Goal: Task Accomplishment & Management: Manage account settings

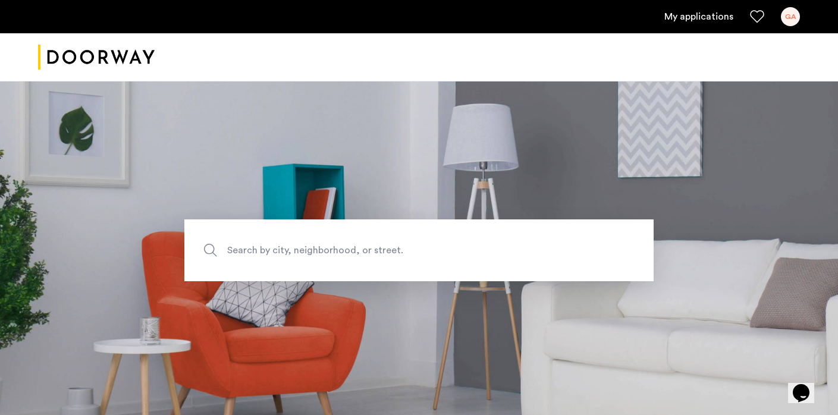
click at [690, 24] on ul "My applications GA" at bounding box center [419, 16] width 762 height 19
click at [698, 14] on link "My applications" at bounding box center [698, 17] width 69 height 14
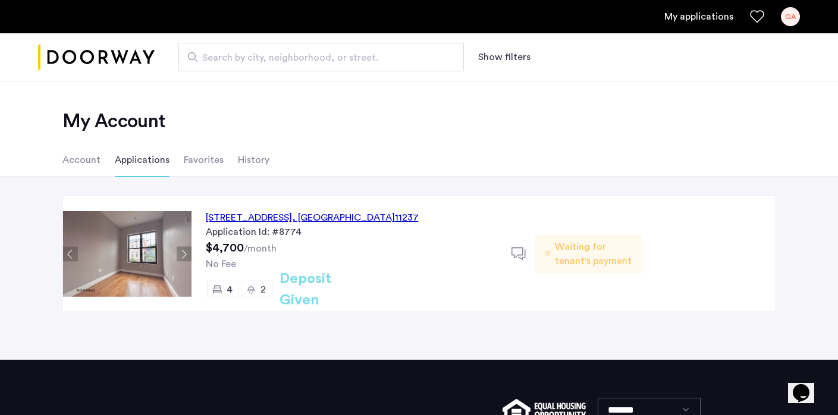
scroll to position [15, 0]
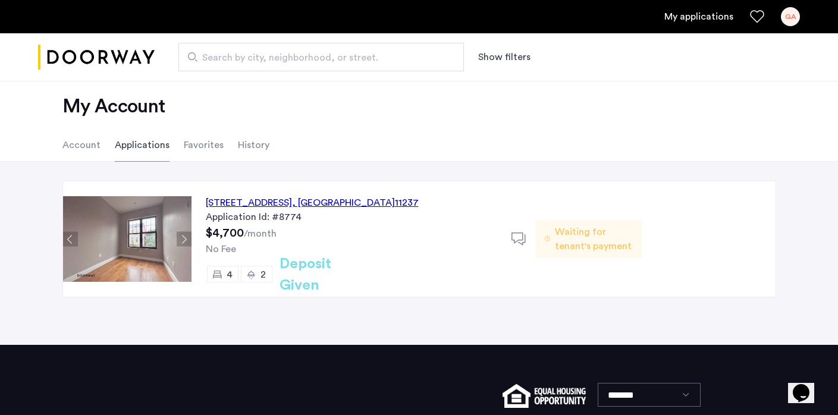
click at [388, 207] on div "245 Jefferson Street, Unit 3L, Brooklyn , NY 11237" at bounding box center [312, 203] width 213 height 14
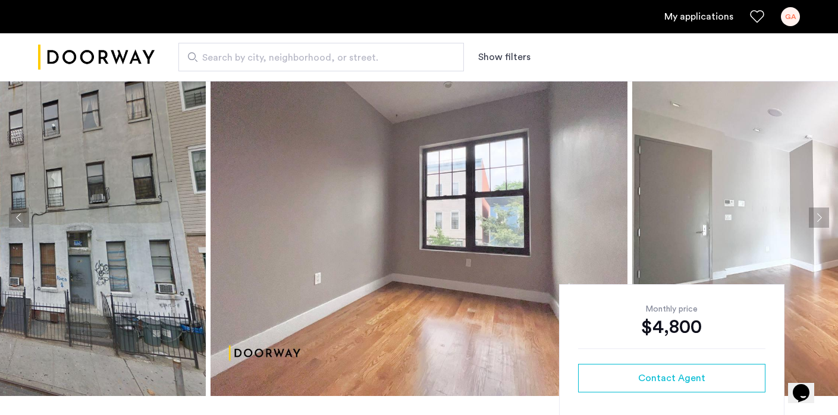
scroll to position [36, 0]
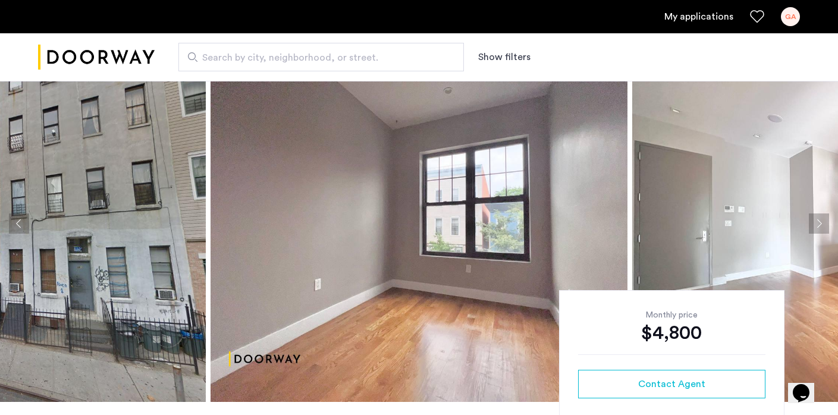
click at [820, 224] on button "Next apartment" at bounding box center [819, 223] width 20 height 20
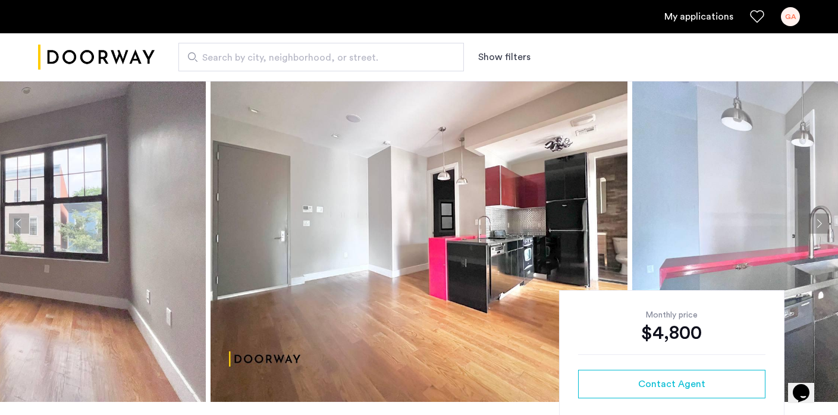
click at [820, 224] on button "Next apartment" at bounding box center [819, 223] width 20 height 20
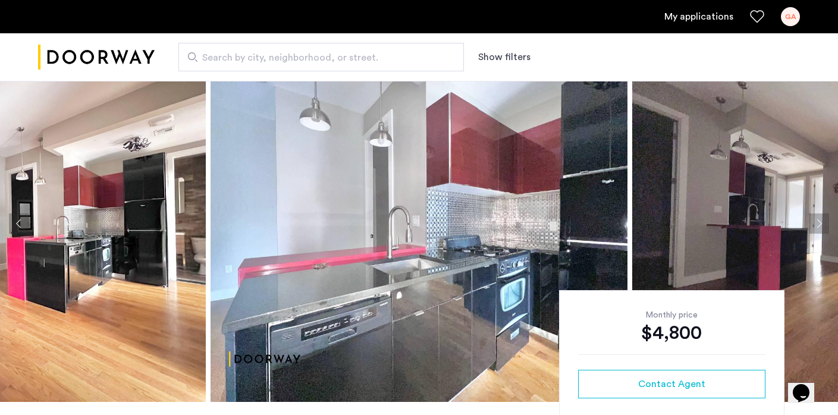
click at [820, 224] on button "Next apartment" at bounding box center [819, 223] width 20 height 20
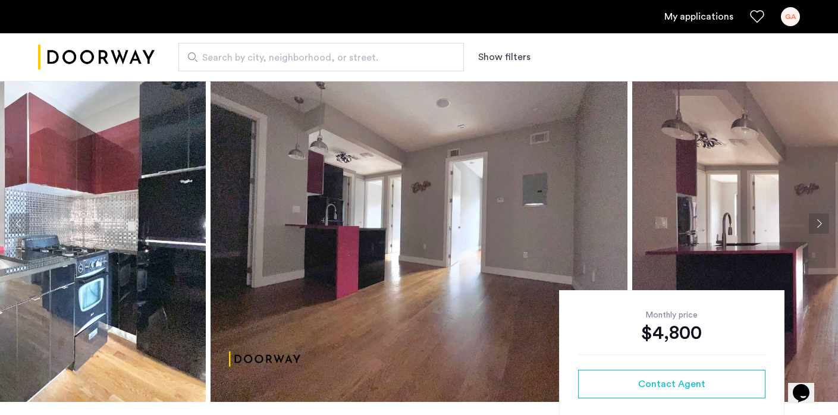
click at [820, 224] on button "Next apartment" at bounding box center [819, 223] width 20 height 20
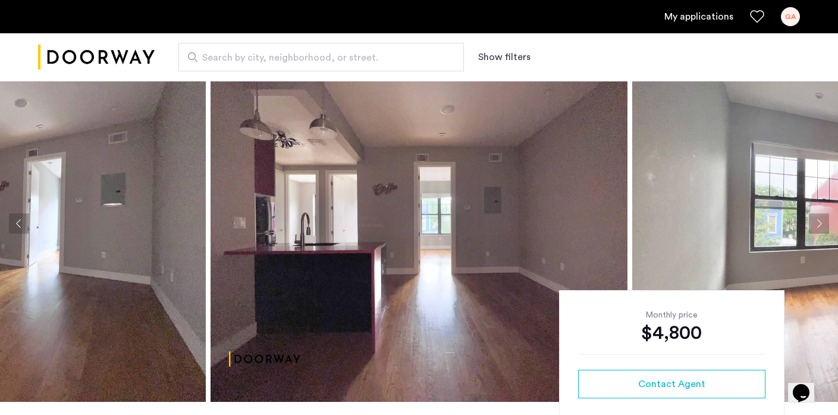
click at [820, 224] on button "Next apartment" at bounding box center [819, 223] width 20 height 20
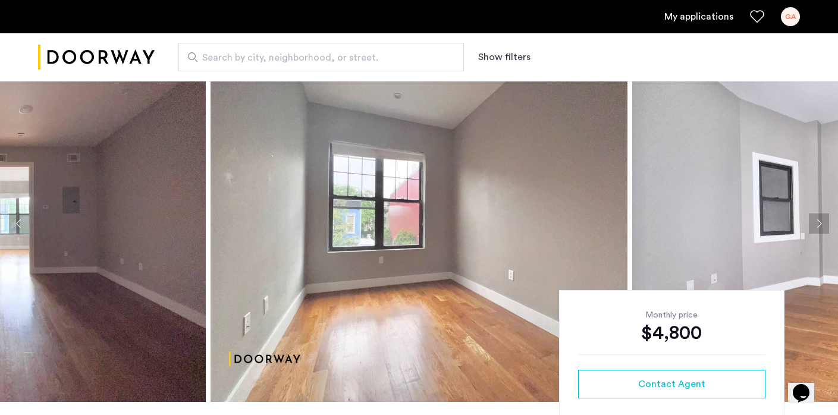
click at [820, 224] on button "Next apartment" at bounding box center [819, 223] width 20 height 20
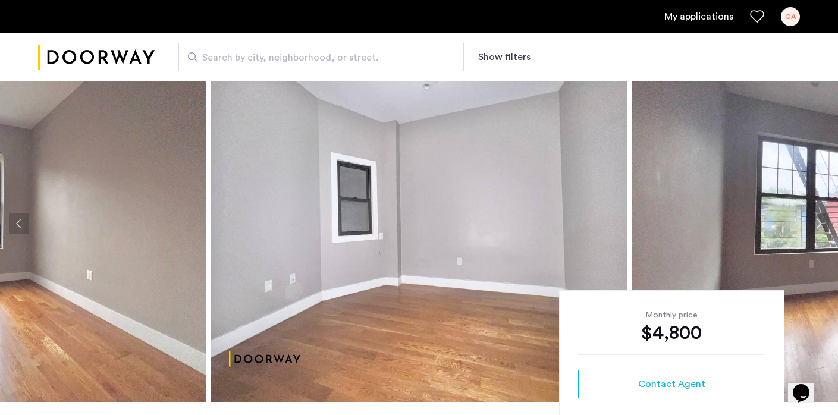
click at [820, 224] on button "Next apartment" at bounding box center [819, 223] width 20 height 20
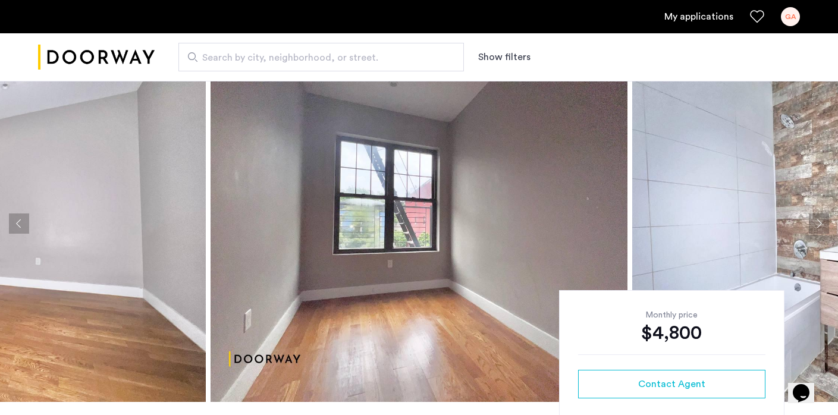
click at [820, 224] on button "Next apartment" at bounding box center [819, 223] width 20 height 20
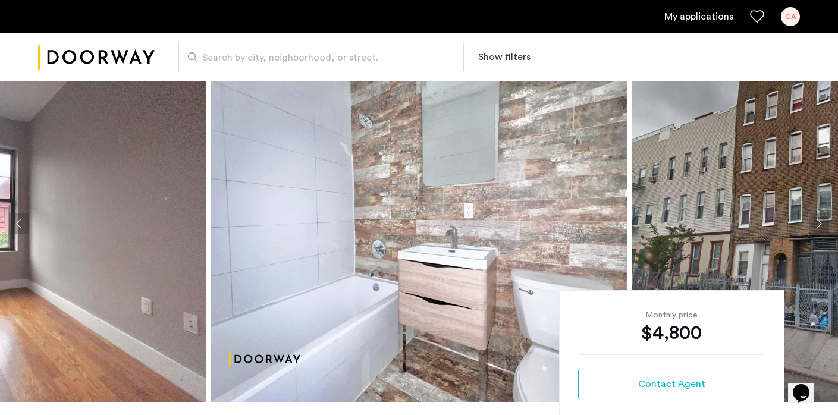
click at [820, 224] on button "Next apartment" at bounding box center [819, 223] width 20 height 20
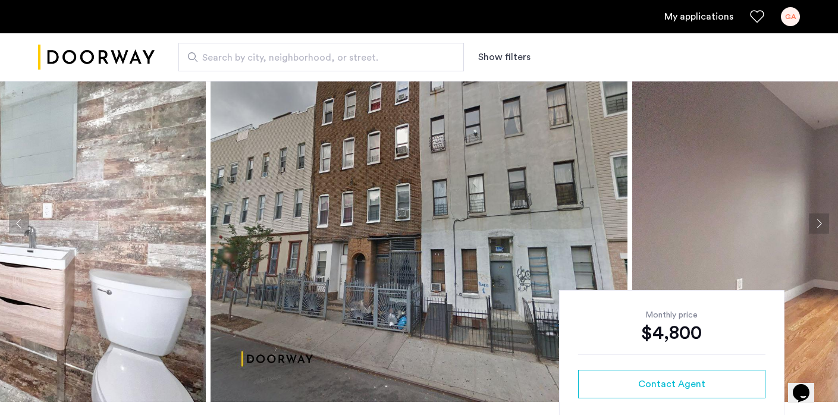
click at [820, 224] on button "Next apartment" at bounding box center [819, 223] width 20 height 20
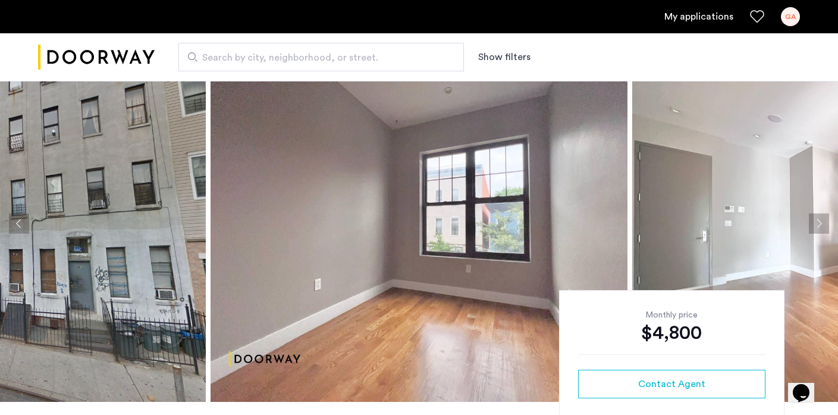
click at [820, 224] on button "Next apartment" at bounding box center [819, 223] width 20 height 20
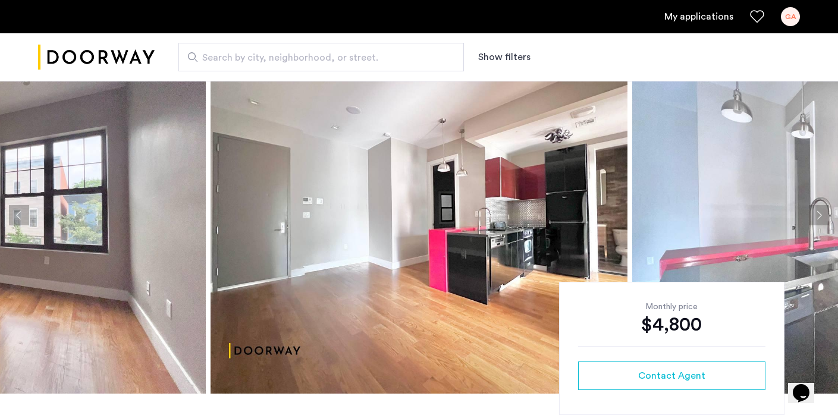
scroll to position [0, 0]
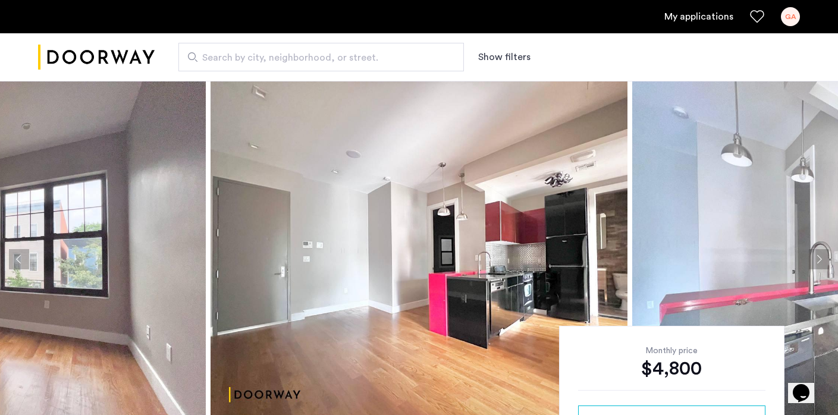
click at [680, 16] on link "My applications" at bounding box center [698, 17] width 69 height 14
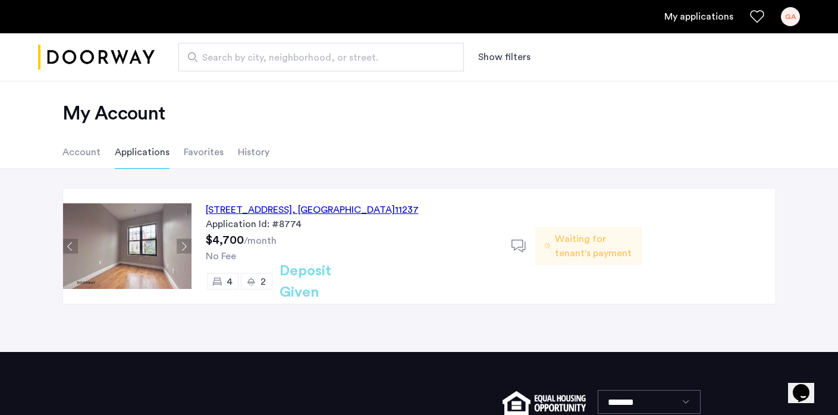
scroll to position [8, 0]
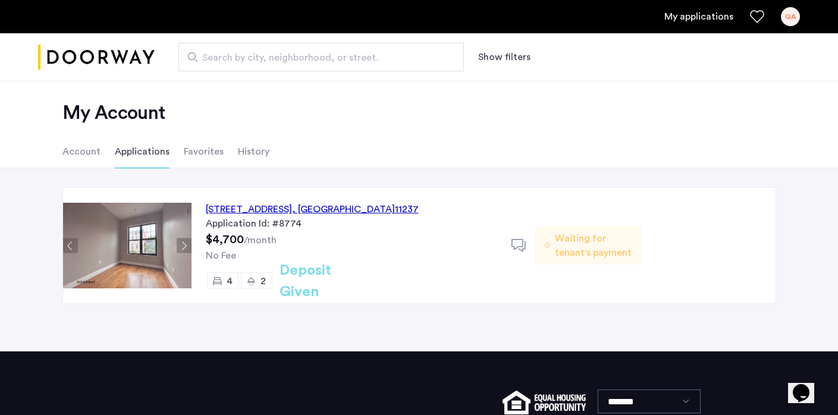
click at [150, 230] on img at bounding box center [127, 246] width 128 height 86
click at [84, 155] on li "Account" at bounding box center [81, 151] width 38 height 33
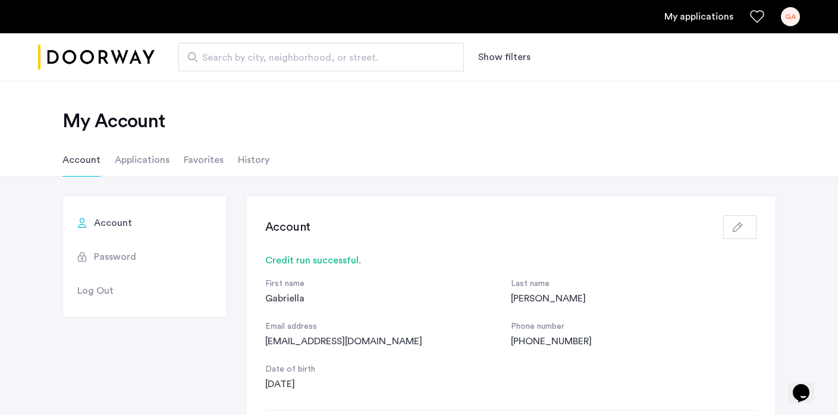
click at [124, 54] on img "Cazamio logo" at bounding box center [96, 57] width 117 height 45
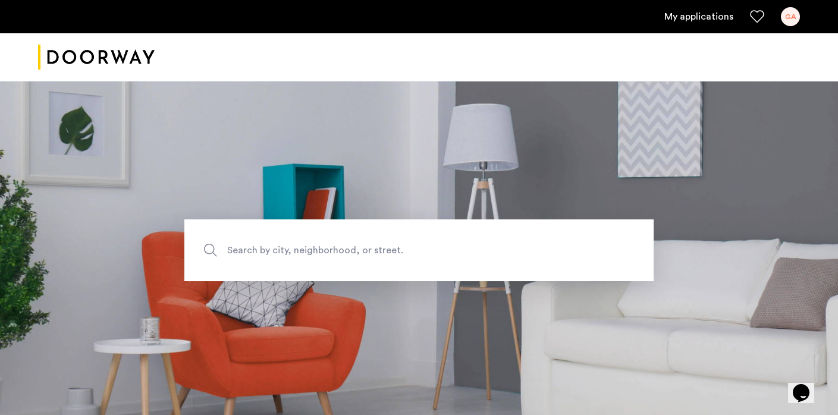
scroll to position [14, 0]
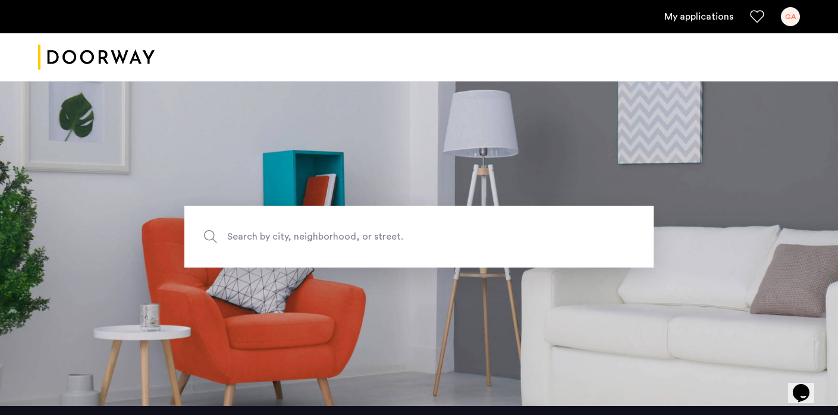
click at [789, 20] on div "GA" at bounding box center [790, 16] width 19 height 19
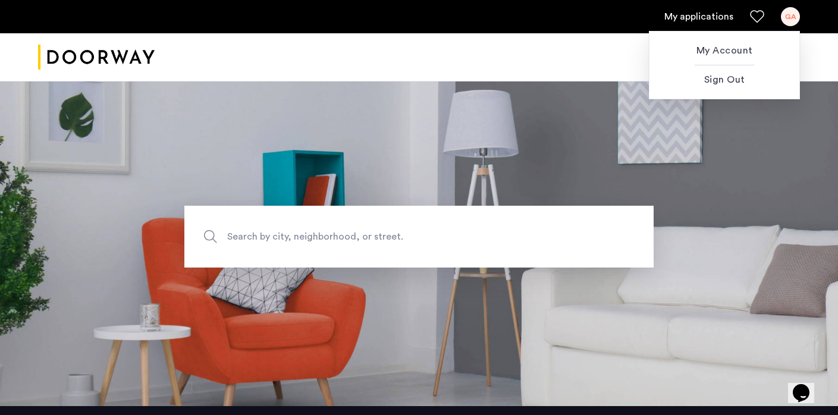
scroll to position [36, 0]
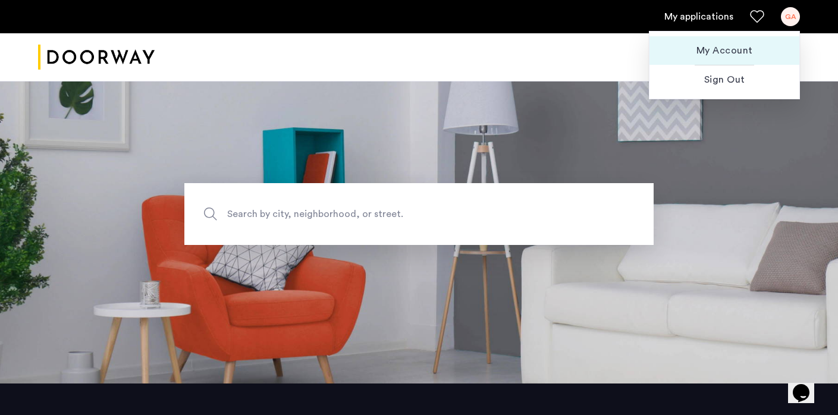
click at [719, 53] on span "My Account" at bounding box center [724, 50] width 131 height 14
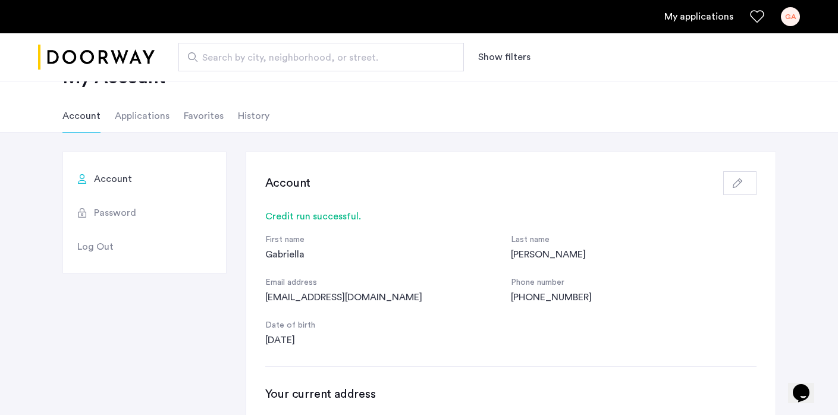
scroll to position [46, 0]
click at [150, 114] on li "Applications" at bounding box center [142, 114] width 55 height 33
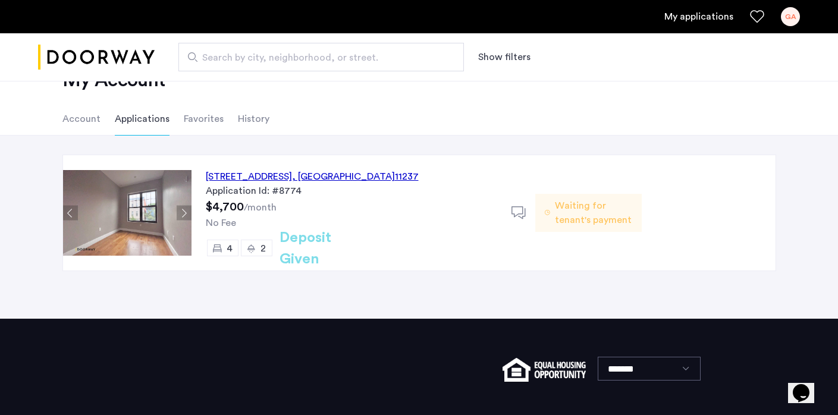
scroll to position [42, 0]
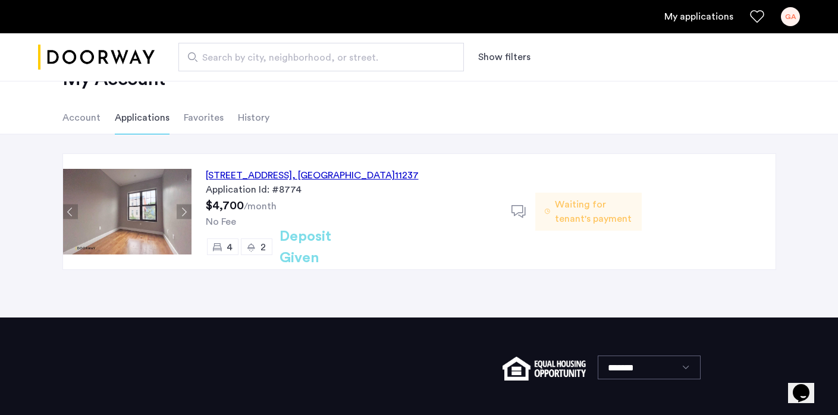
click at [611, 212] on span "Waiting for tenant's payment" at bounding box center [593, 211] width 77 height 29
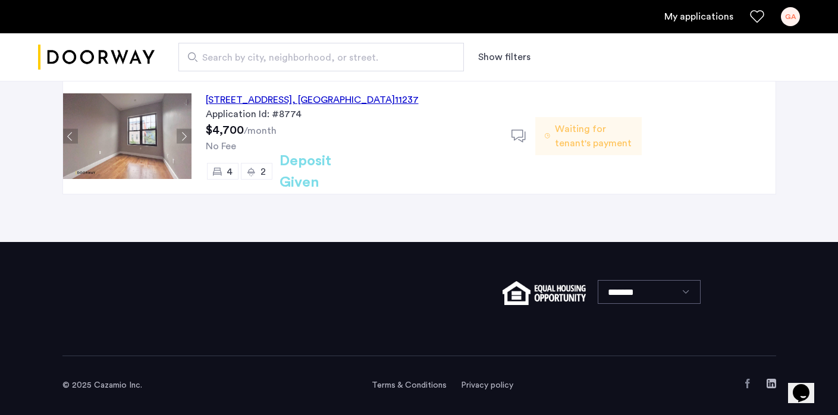
click at [326, 98] on div "[STREET_ADDRESS]" at bounding box center [312, 100] width 213 height 14
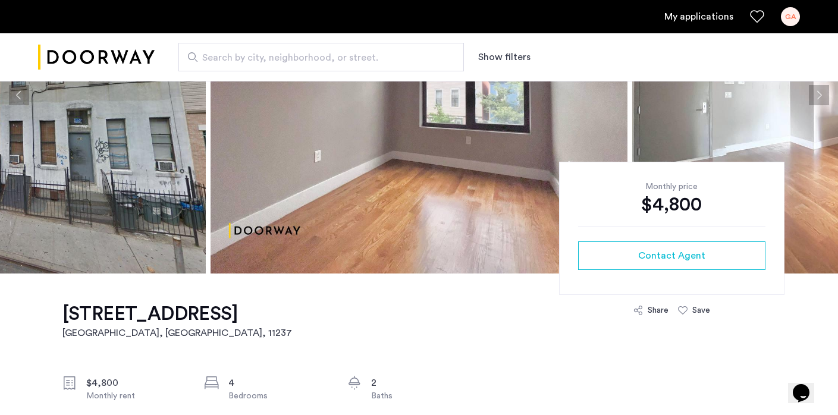
scroll to position [165, 0]
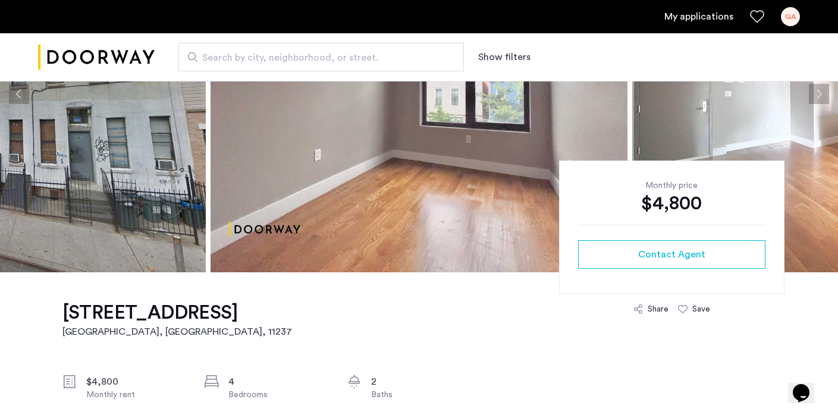
click at [789, 20] on div "GA" at bounding box center [790, 16] width 19 height 19
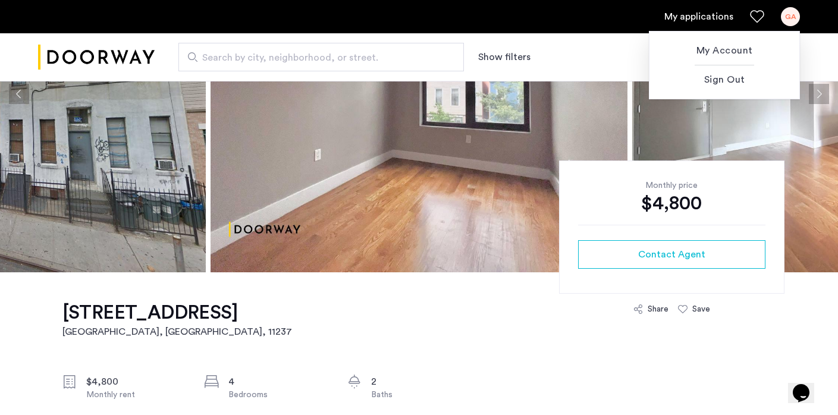
click at [821, 16] on div at bounding box center [419, 207] width 838 height 415
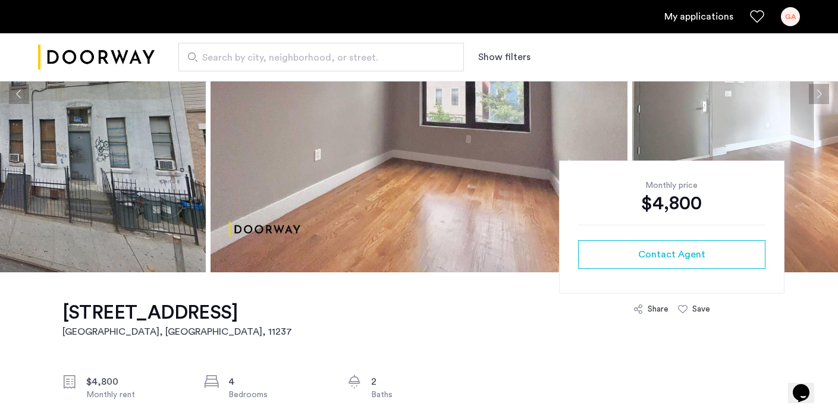
click at [790, 18] on div "GA" at bounding box center [790, 16] width 19 height 19
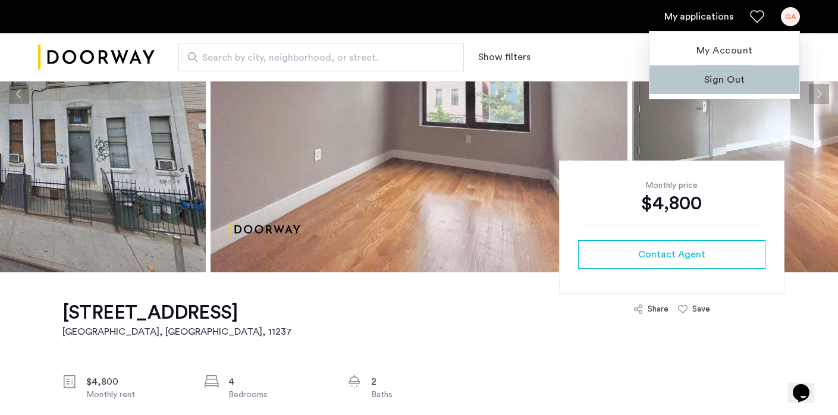
click at [739, 81] on span "Sign Out" at bounding box center [724, 80] width 131 height 14
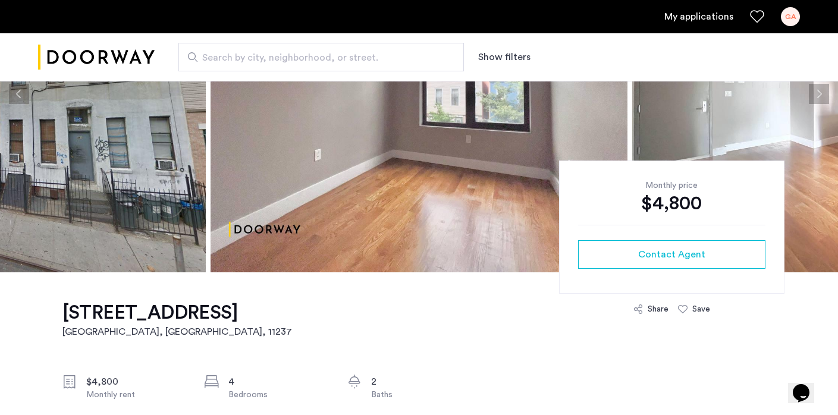
scroll to position [0, 0]
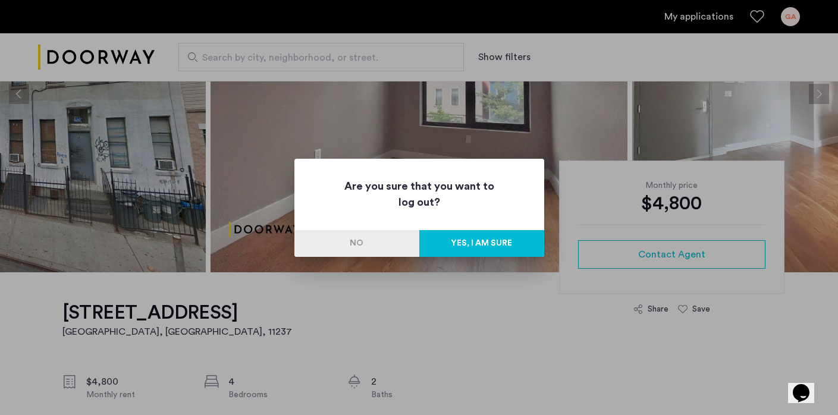
click at [492, 249] on button "Yes, I am sure" at bounding box center [481, 243] width 125 height 27
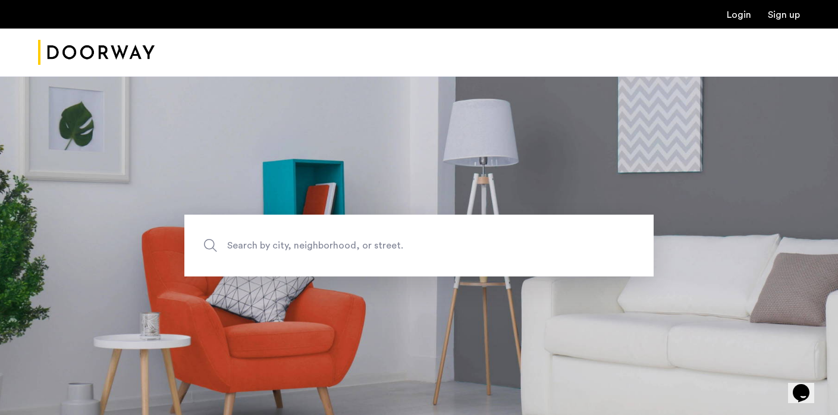
click at [732, 18] on link "Login" at bounding box center [739, 15] width 24 height 10
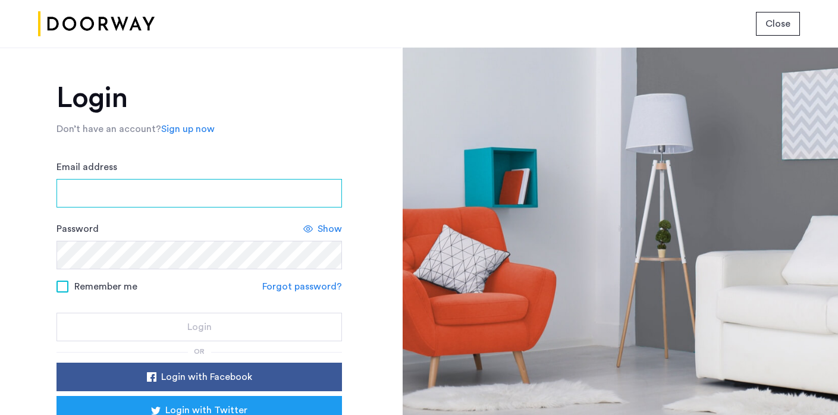
click at [281, 204] on input "Email address" at bounding box center [198, 193] width 285 height 29
type input "**********"
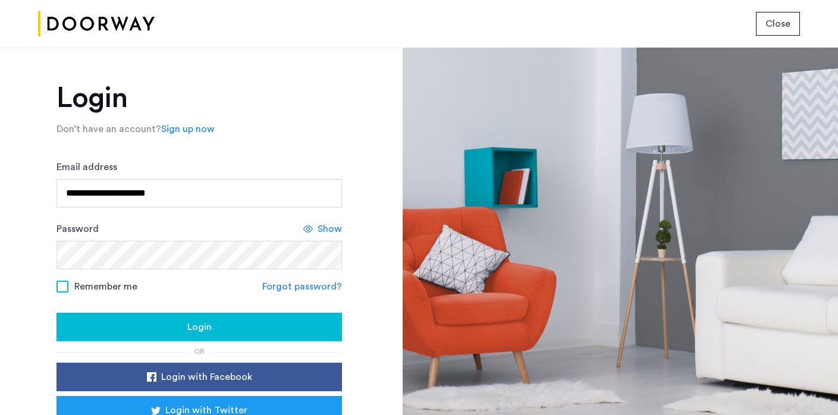
click at [65, 284] on span at bounding box center [62, 287] width 12 height 12
click at [155, 318] on button "Login" at bounding box center [198, 327] width 285 height 29
